Goal: Find contact information: Find contact information

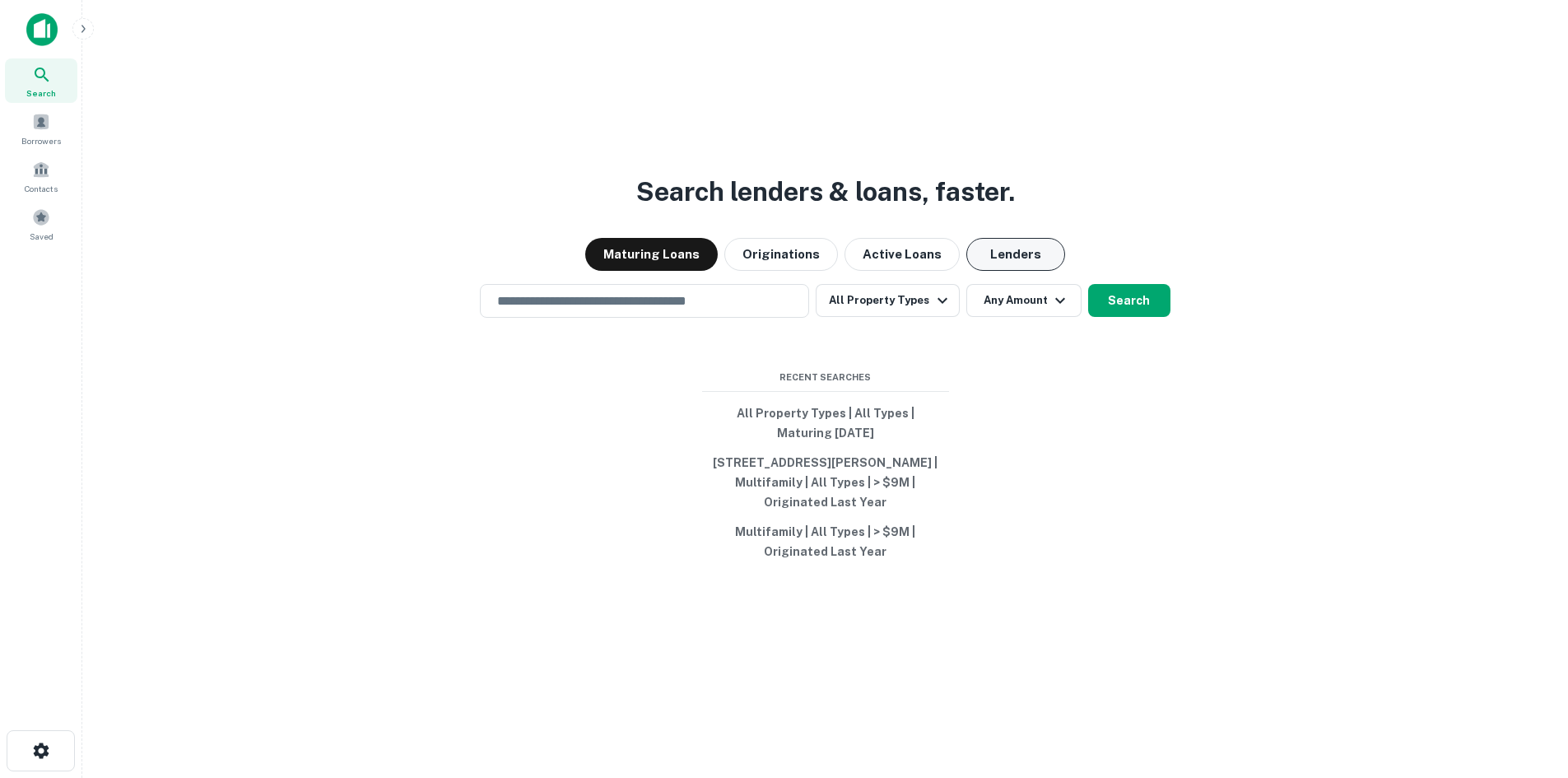
click at [1013, 257] on button "Lenders" at bounding box center [1015, 254] width 99 height 33
click at [618, 305] on input "text" at bounding box center [644, 300] width 314 height 19
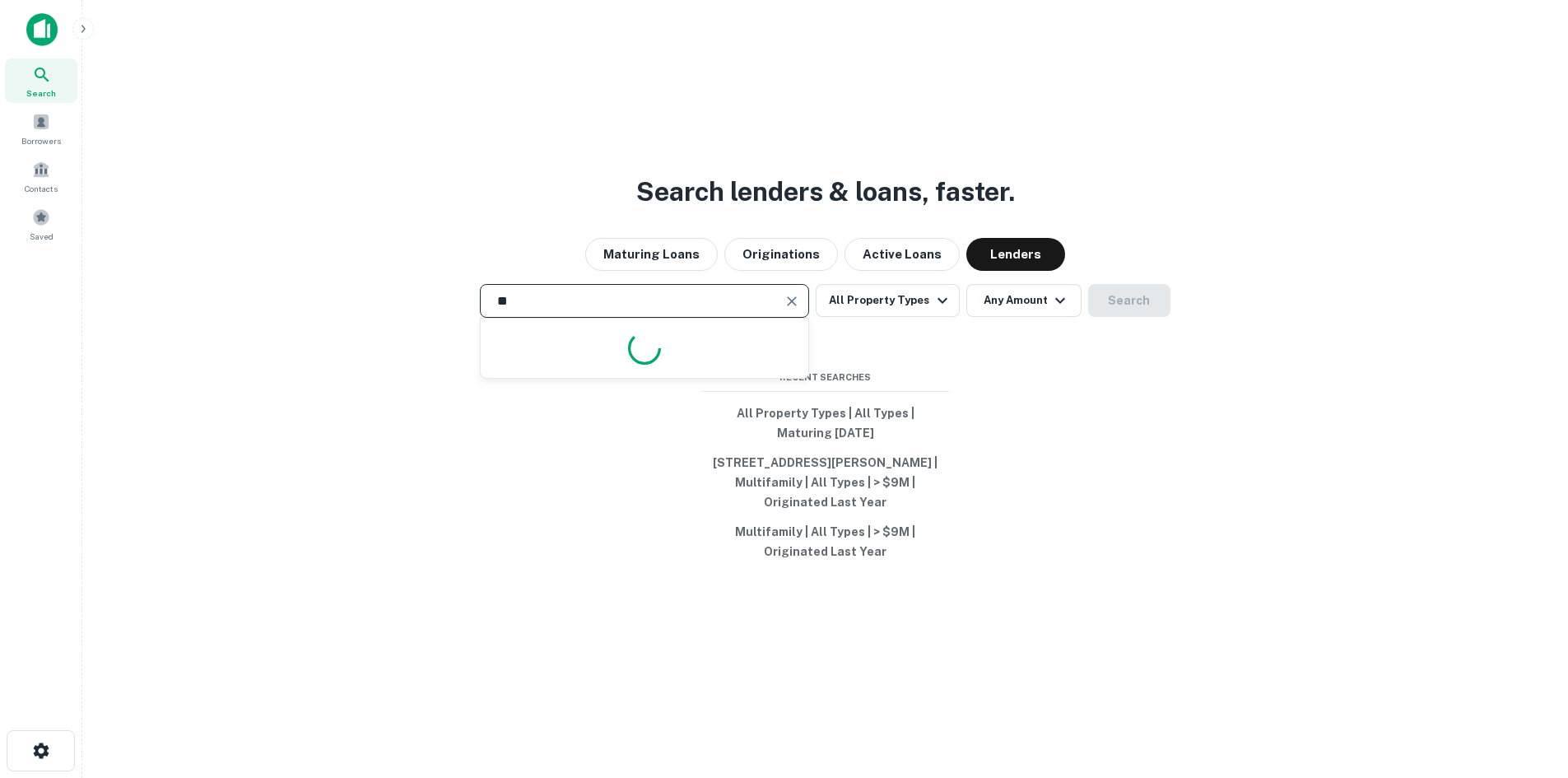
type input "*"
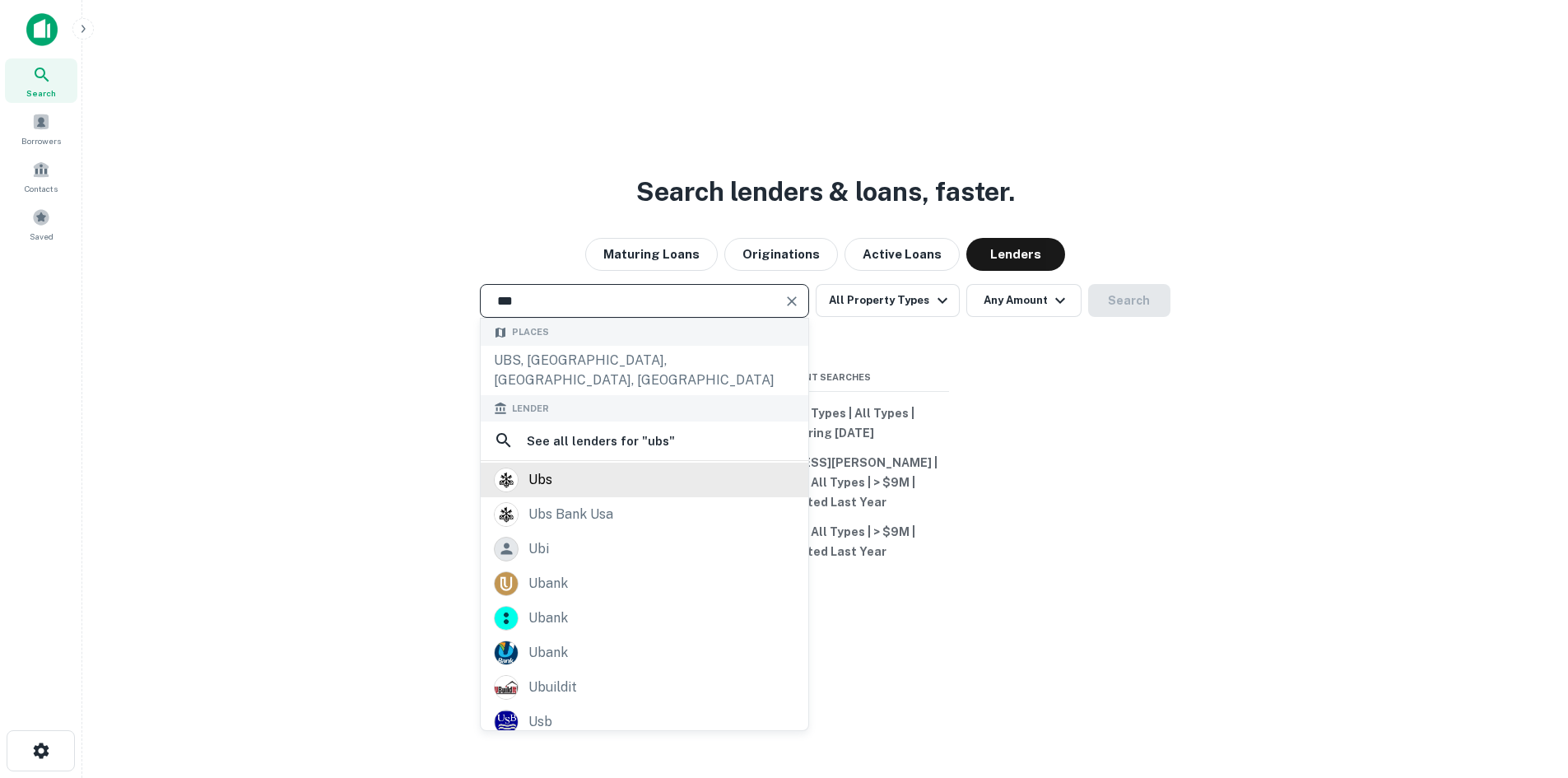
type input "***"
click at [588, 468] on div "ubs" at bounding box center [644, 480] width 301 height 25
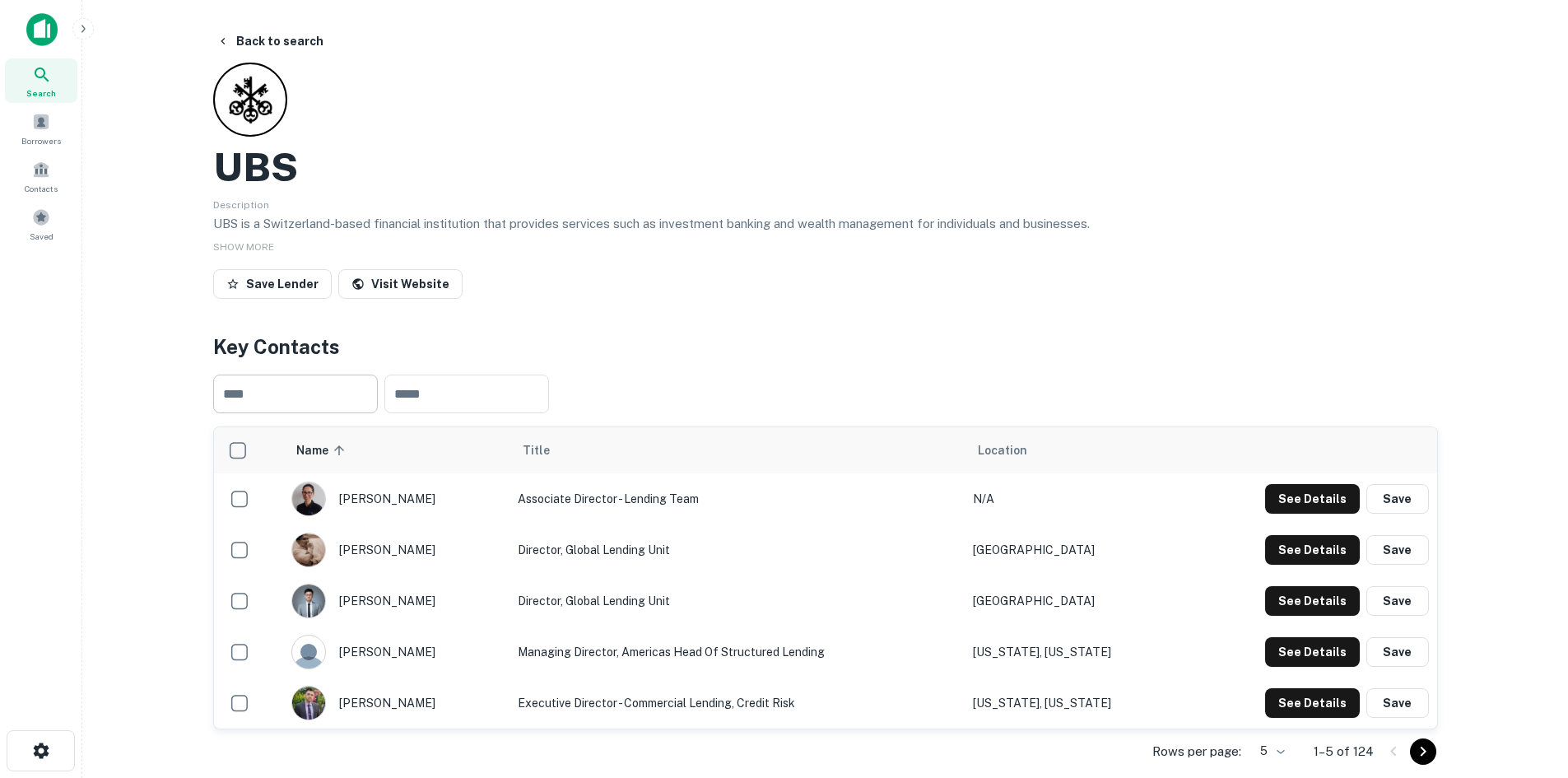
click at [355, 392] on input "text" at bounding box center [295, 394] width 164 height 39
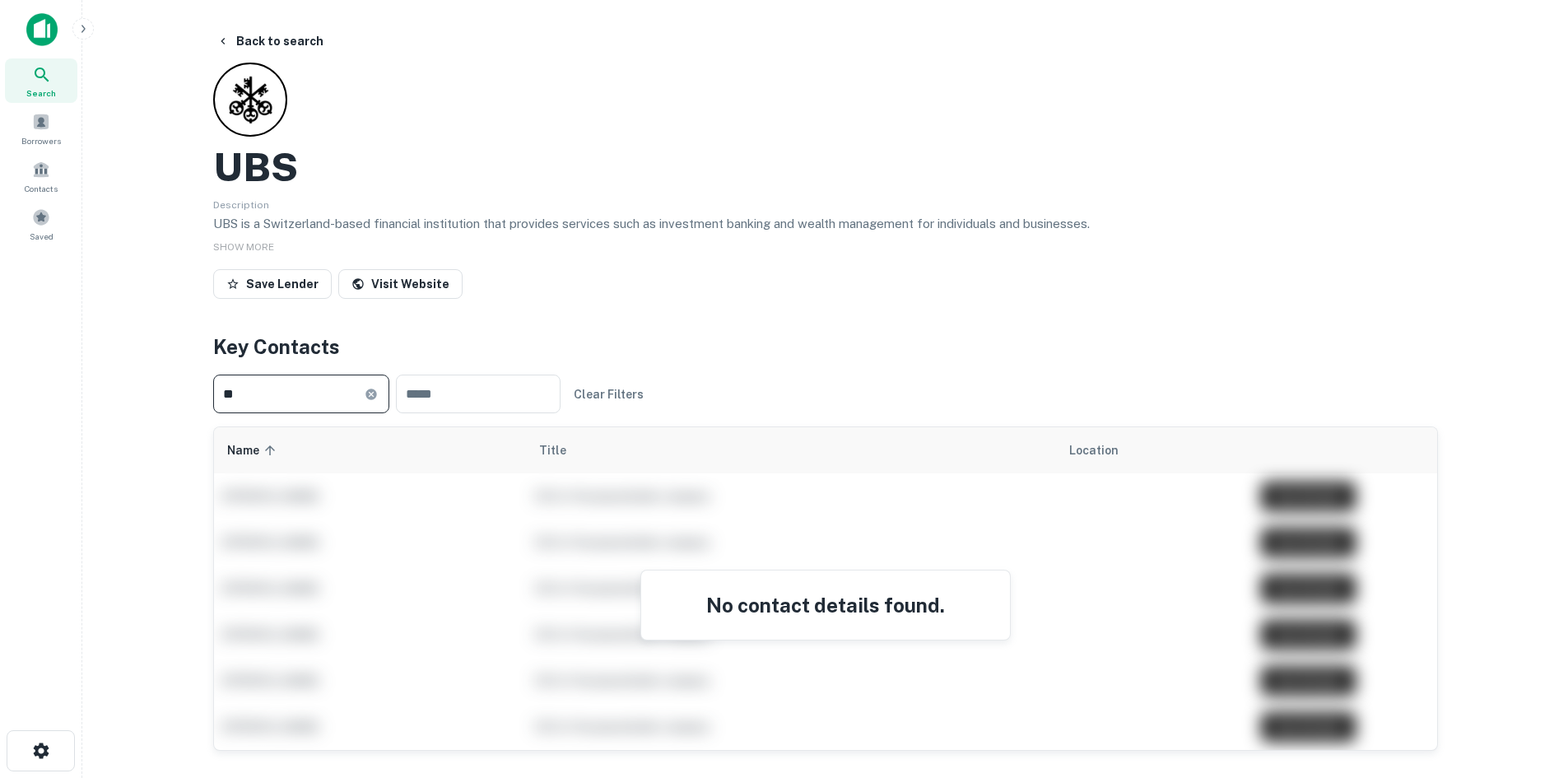
type input "*"
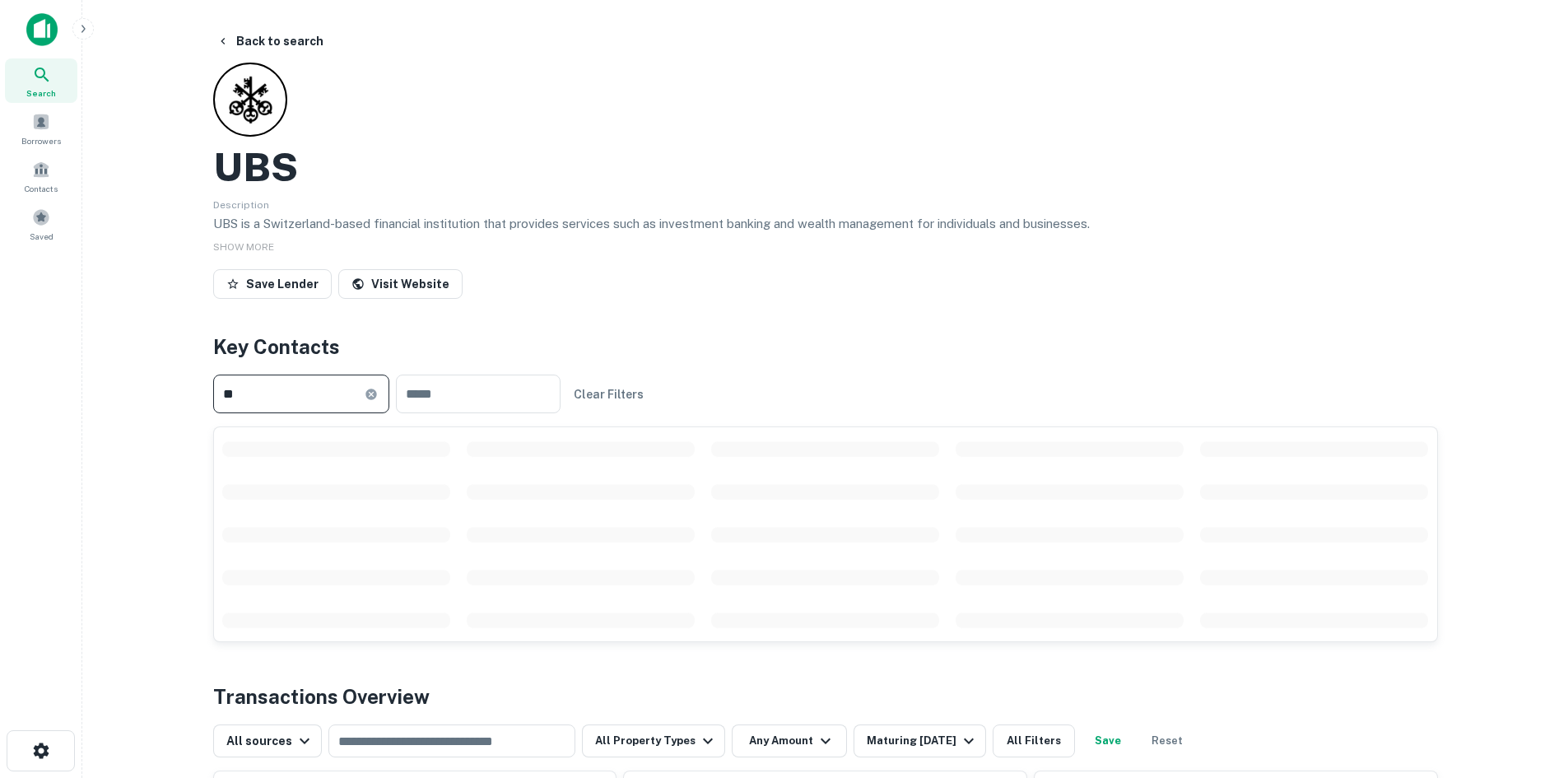
type input "*"
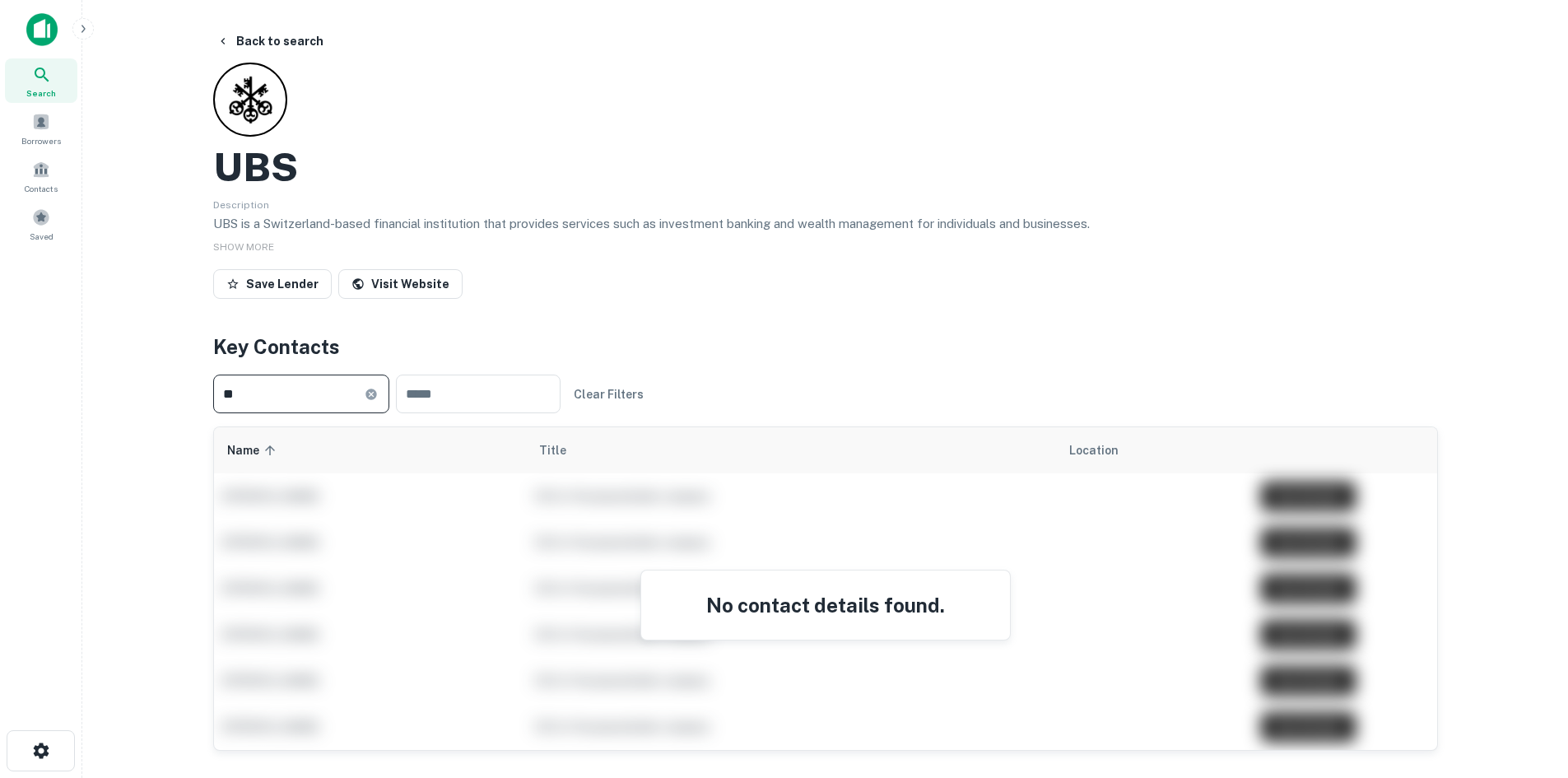
type input "*"
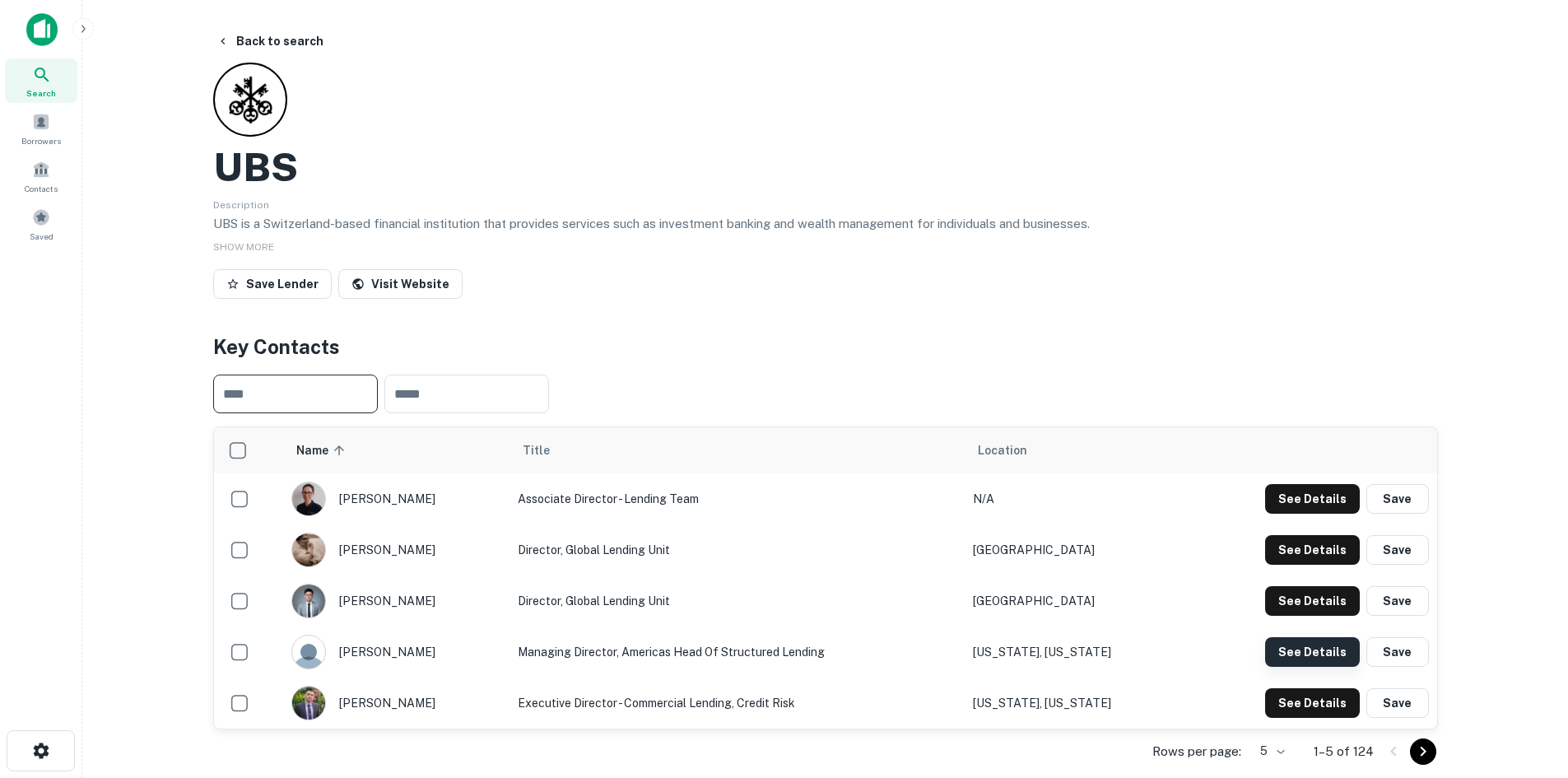
click at [1292, 514] on button "See Details" at bounding box center [1312, 500] width 95 height 30
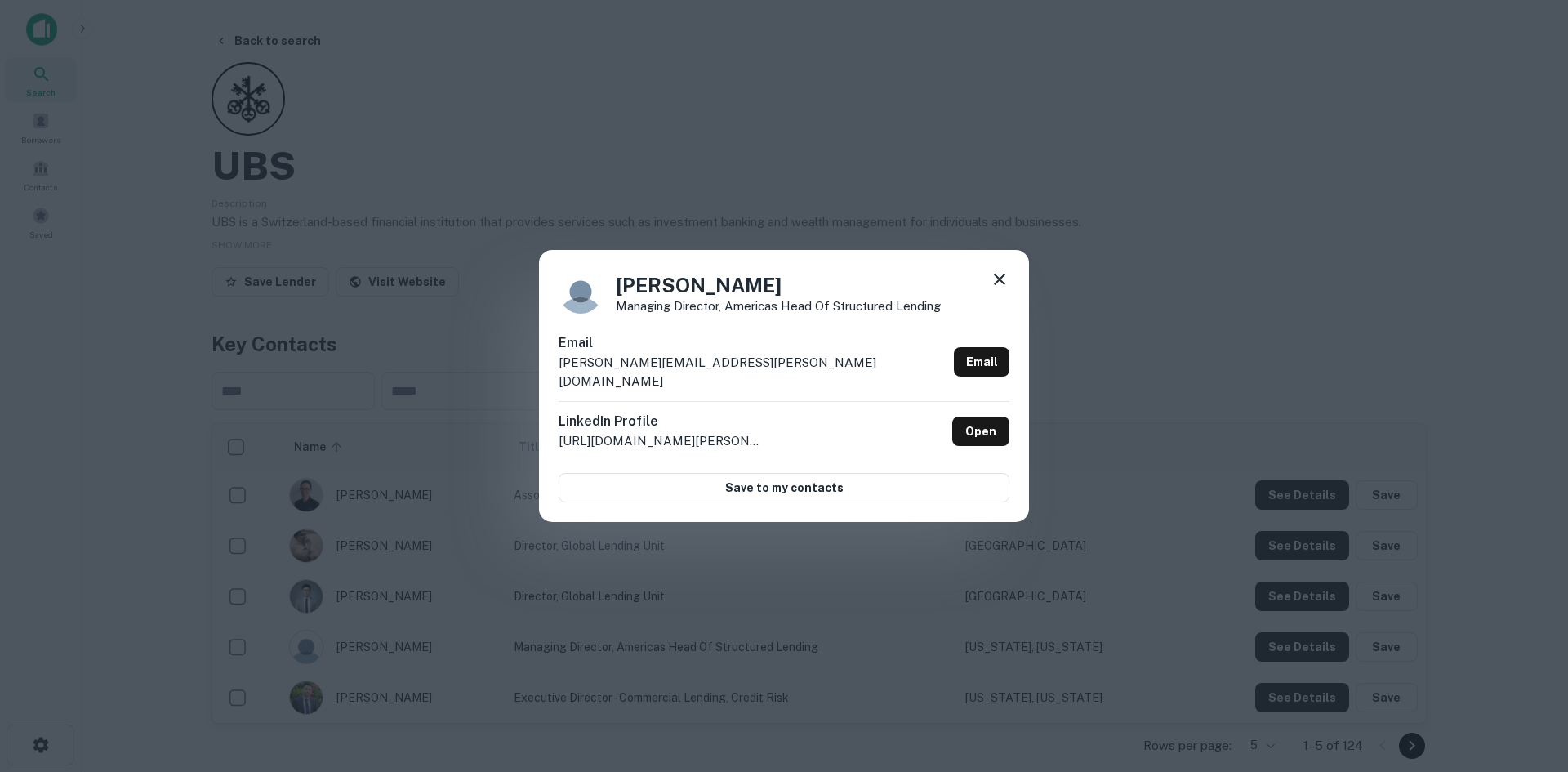
click at [997, 289] on icon at bounding box center [1000, 279] width 20 height 20
